Goal: Task Accomplishment & Management: Use online tool/utility

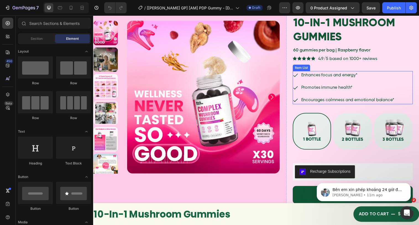
scroll to position [39, 0]
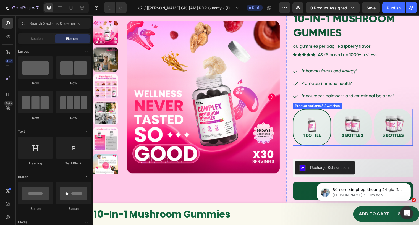
click at [320, 121] on img at bounding box center [316, 129] width 38 height 37
click at [296, 111] on input "Buy 1 Buy 1" at bounding box center [296, 111] width 0 height 0
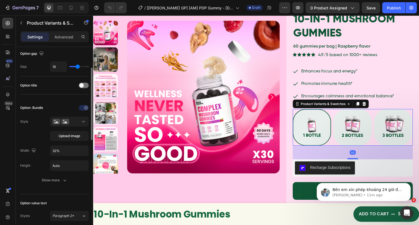
scroll to position [58, 0]
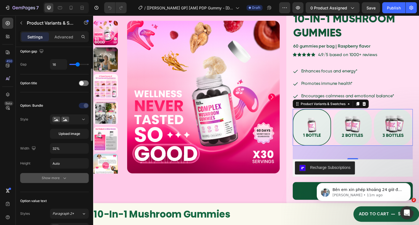
click at [67, 179] on icon "button" at bounding box center [65, 178] width 6 height 6
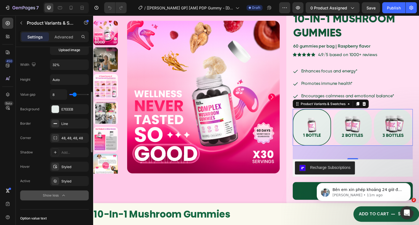
scroll to position [143, 0]
click at [71, 9] on icon at bounding box center [71, 8] width 3 height 4
type input "12"
type input "96"
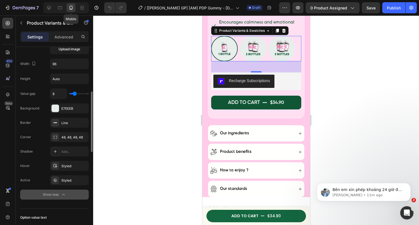
scroll to position [218, 0]
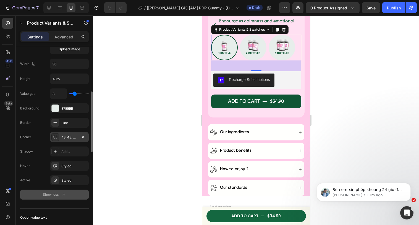
click at [56, 136] on icon at bounding box center [55, 137] width 4 height 4
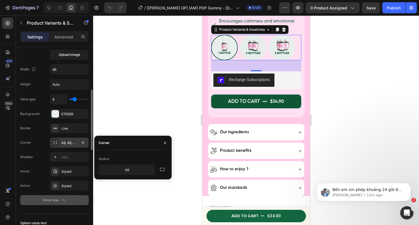
scroll to position [137, 0]
click at [135, 172] on input "48" at bounding box center [127, 170] width 56 height 10
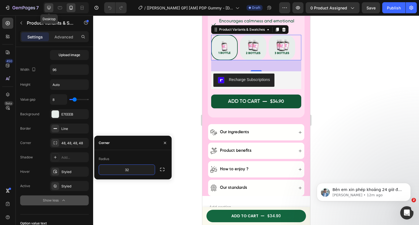
type input "32"
click at [50, 11] on div at bounding box center [49, 7] width 9 height 9
type input "14"
type input "32%"
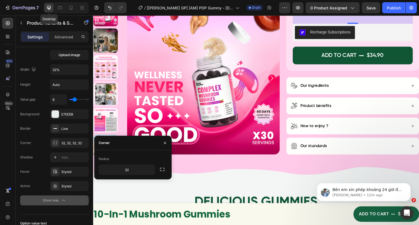
scroll to position [115, 0]
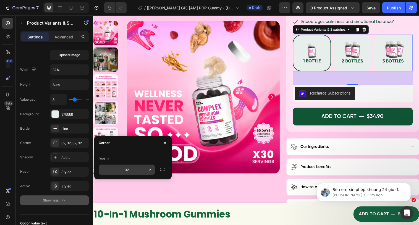
click at [141, 169] on input "32" at bounding box center [127, 170] width 56 height 10
type input "48"
click at [299, 5] on icon "button" at bounding box center [298, 8] width 6 height 6
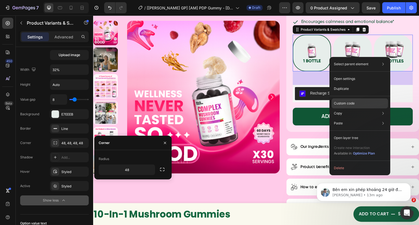
click at [340, 103] on p "Custom code" at bounding box center [344, 103] width 21 height 5
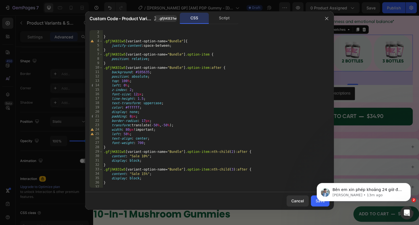
scroll to position [0, 0]
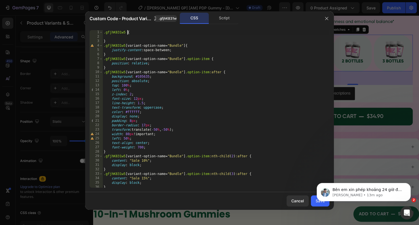
click at [128, 32] on div ".gfjhK831w5 { } .gfjhK831w5 [ variant-option-name = " Bundle " ] { justify-cont…" at bounding box center [216, 113] width 227 height 167
paste textarea "option-value-wrapper"
type textarea ".gfjhK831w5 .option-value-wrapper{"
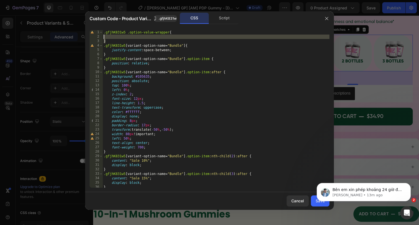
type textarea ".gfjhK831w5 .option-value-wrapper{"
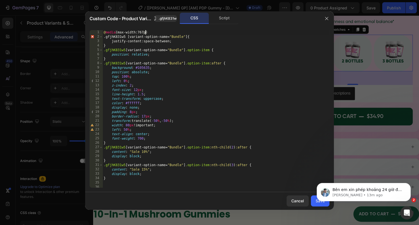
scroll to position [0, 3]
type textarea "@media(max-width:767px){"
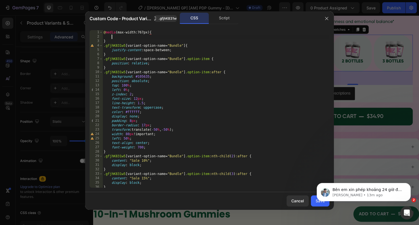
scroll to position [0, 0]
paste textarea "}"
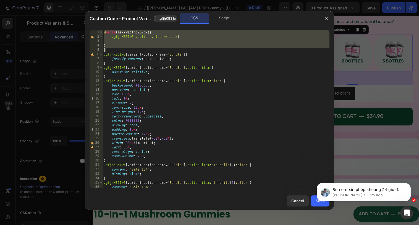
drag, startPoint x: 110, startPoint y: 49, endPoint x: 100, endPoint y: 32, distance: 19.5
click at [100, 32] on div "} 1 2 3 4 5 6 7 8 9 10 11 12 13 14 15 16 17 18 19 20 21 22 23 24 25 26 27 28 29…" at bounding box center [210, 109] width 240 height 158
type textarea "@media(max-width:767px){ .gfjhK831w5 .option-value-wrapper{"
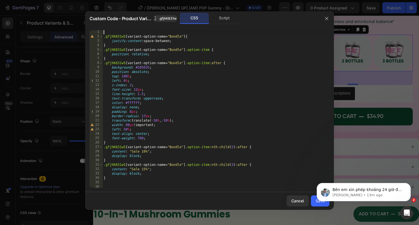
scroll to position [2, 0]
click at [122, 178] on div ".gfjhK831w5 [ variant-option-name = " Bundle " ] { justify-content : space-betw…" at bounding box center [216, 111] width 227 height 167
type textarea "}"
paste textarea "}"
type textarea "}"
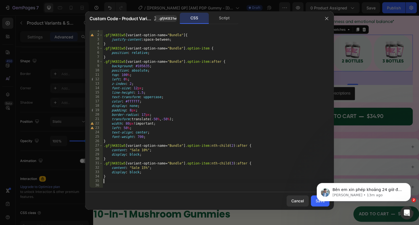
scroll to position [15, 0]
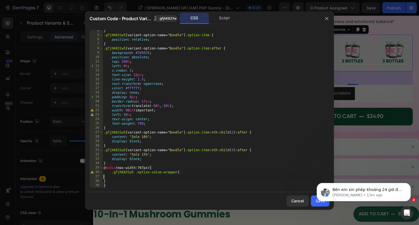
click at [122, 177] on div "} .gfjhK831w5 [ variant-option-name = " Bundle " ] .option-item { position : re…" at bounding box center [216, 111] width 227 height 167
type textarea "border-radius: 32px !important;"
click at [316, 200] on body "Bên em xin phép khoảng 24 giờ để xử [PERSON_NAME] có thể sẽ [PERSON_NAME] sớm […" at bounding box center [364, 191] width 106 height 34
click at [315, 204] on body "Bên em xin phép khoảng 24 giờ để xử [PERSON_NAME] có thể sẽ [PERSON_NAME] sớm […" at bounding box center [364, 191] width 106 height 34
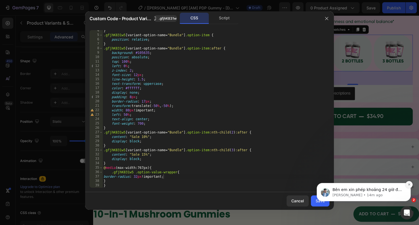
click at [411, 183] on icon "Dismiss notification" at bounding box center [409, 184] width 3 height 3
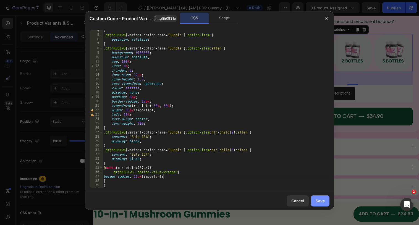
click at [322, 202] on div "Save" at bounding box center [320, 201] width 9 height 6
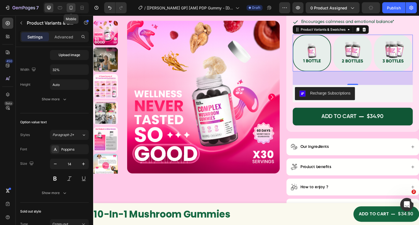
click at [71, 9] on icon at bounding box center [71, 8] width 3 height 4
type input "96"
type input "12"
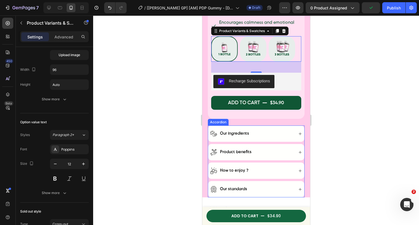
scroll to position [218, 0]
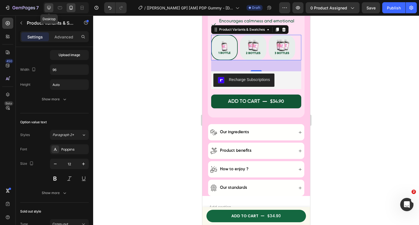
click at [51, 7] on icon at bounding box center [49, 8] width 6 height 6
type input "32%"
type input "14"
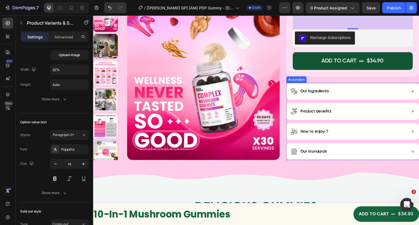
scroll to position [115, 0]
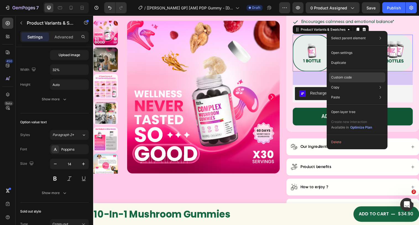
click at [343, 77] on p "Custom code" at bounding box center [341, 77] width 21 height 5
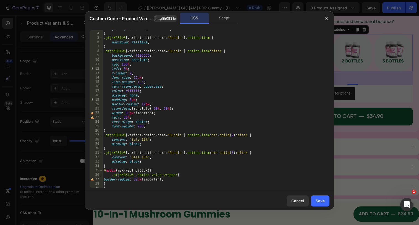
scroll to position [24, 0]
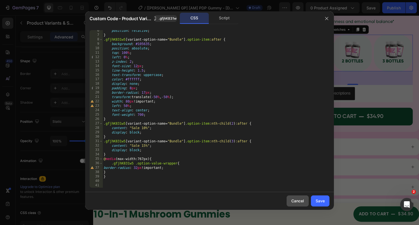
click at [303, 200] on div "Cancel" at bounding box center [298, 201] width 13 height 6
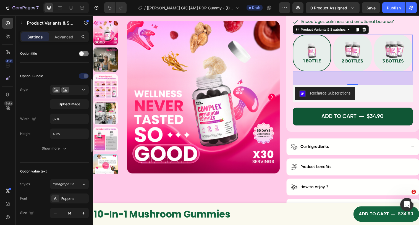
scroll to position [87, 0]
click at [63, 149] on icon "button" at bounding box center [65, 149] width 6 height 6
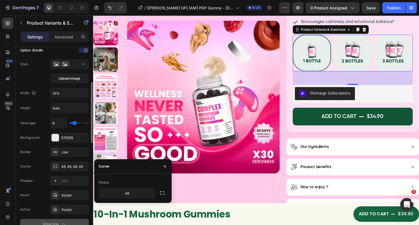
scroll to position [108, 0]
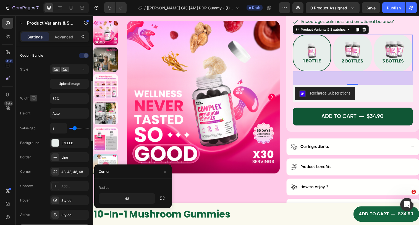
click at [36, 98] on icon "button" at bounding box center [34, 98] width 6 height 6
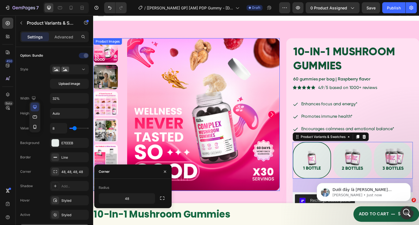
scroll to position [0, 0]
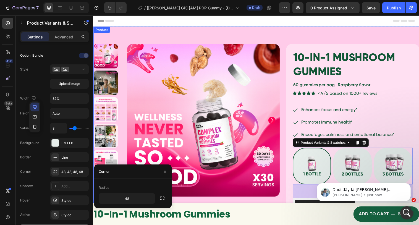
click at [289, 53] on div "Product Images Row 10-in-1 Mushroom Gummies Product Title 60 gummies per bag | …" at bounding box center [259, 181] width 332 height 308
